Goal: Task Accomplishment & Management: Complete application form

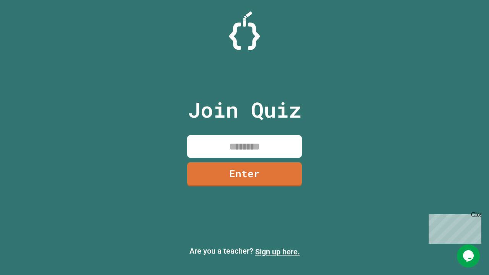
click at [278, 252] on link "Sign up here." at bounding box center [277, 251] width 45 height 9
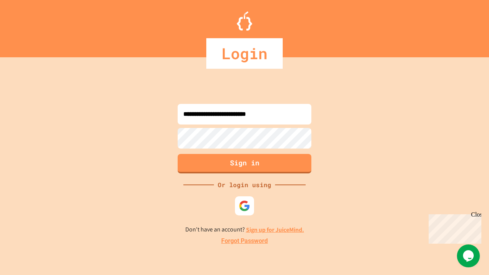
type input "**********"
